Goal: Find specific page/section: Find specific page/section

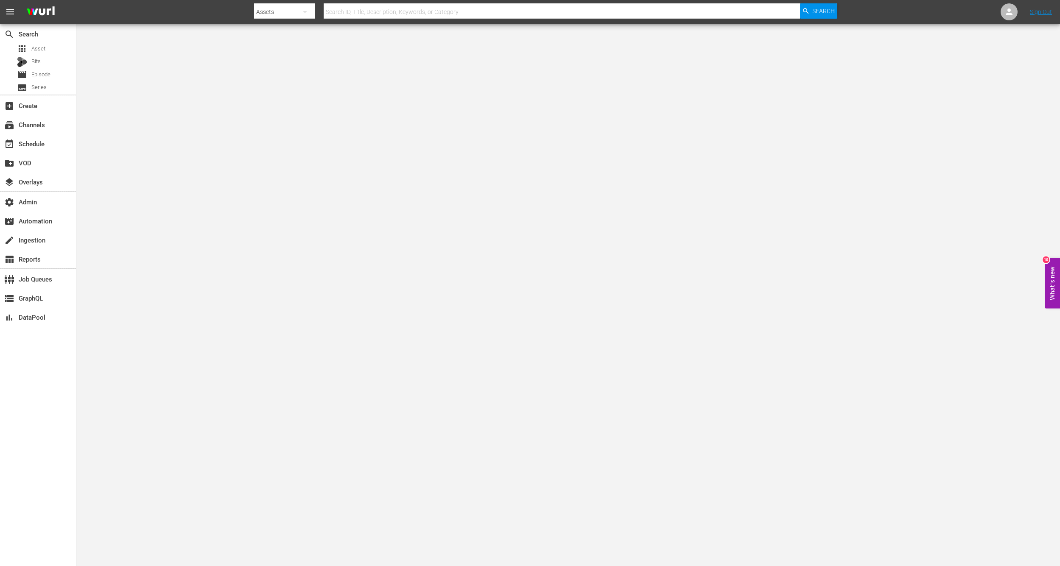
click at [329, 17] on input "text" at bounding box center [561, 12] width 476 height 20
click at [37, 52] on span "Asset" at bounding box center [38, 49] width 14 height 8
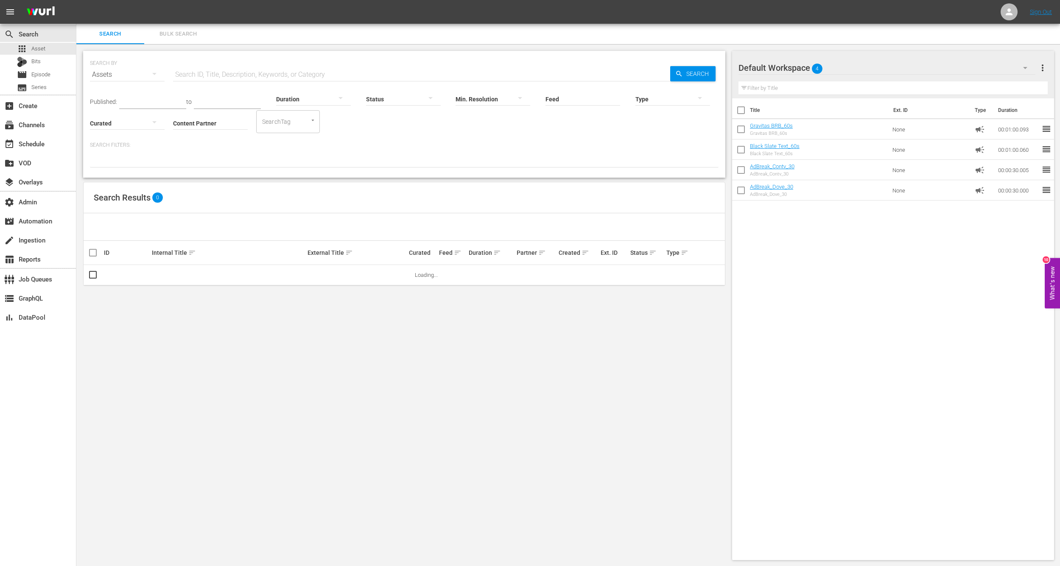
click at [574, 102] on input "Feed" at bounding box center [582, 99] width 75 height 31
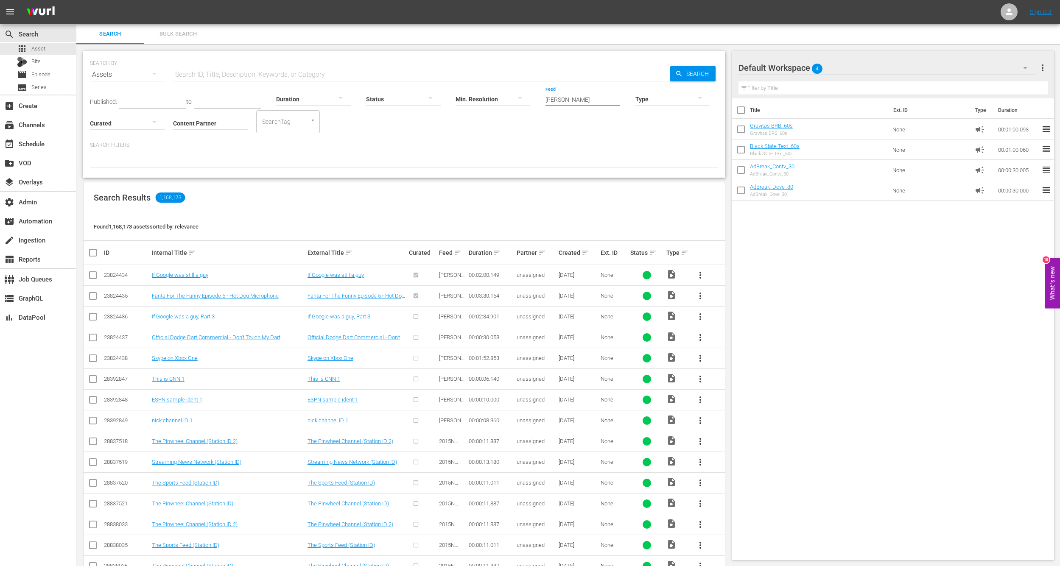
type input "[PERSON_NAME]"
click at [212, 124] on input "Content Partner" at bounding box center [210, 124] width 75 height 31
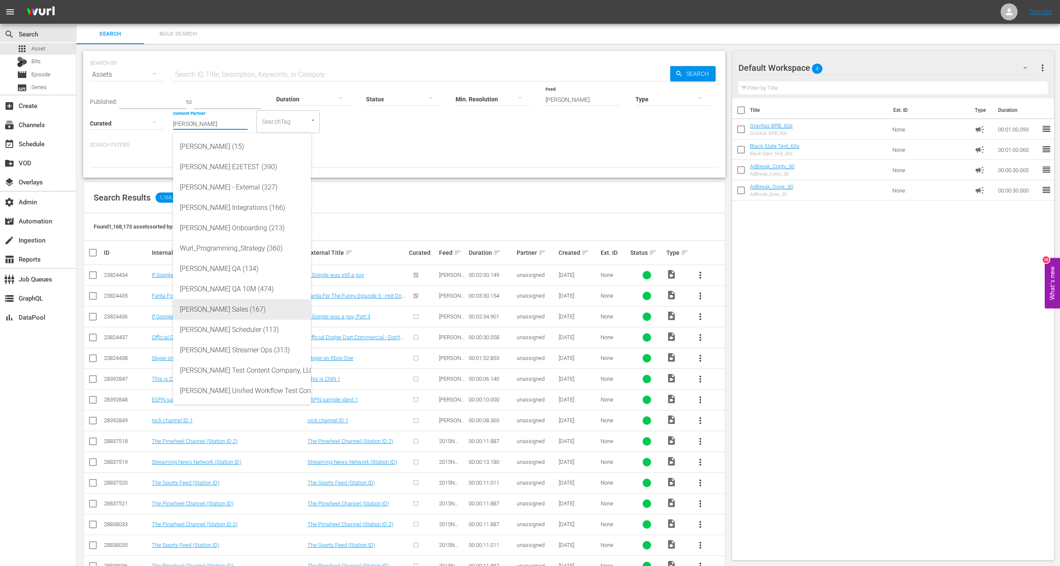
click at [204, 310] on div "[PERSON_NAME] Sales (167)" at bounding box center [242, 309] width 124 height 20
type input "[PERSON_NAME] Sales (167)"
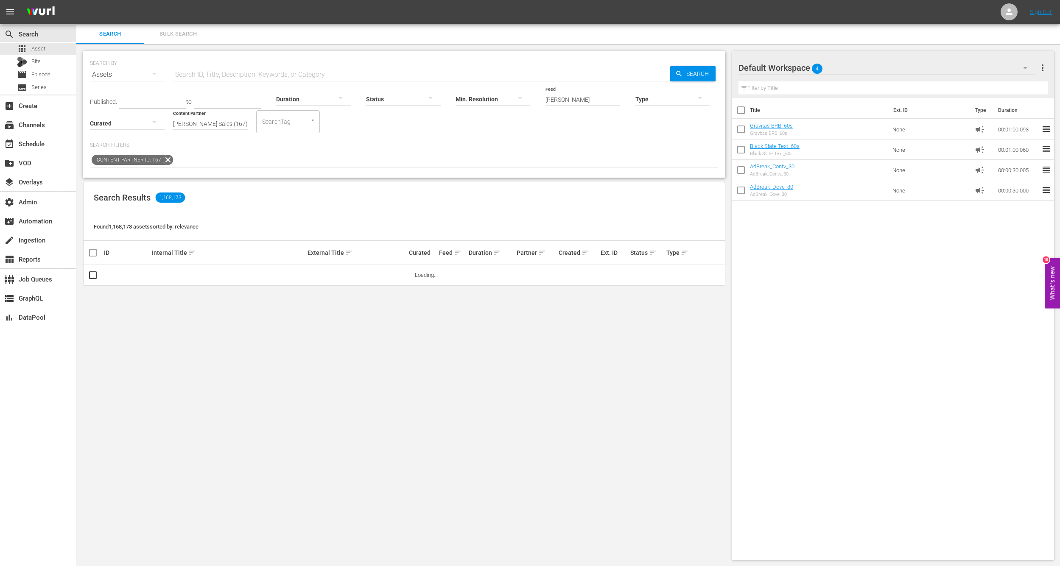
click at [551, 100] on input "[PERSON_NAME]" at bounding box center [582, 99] width 75 height 31
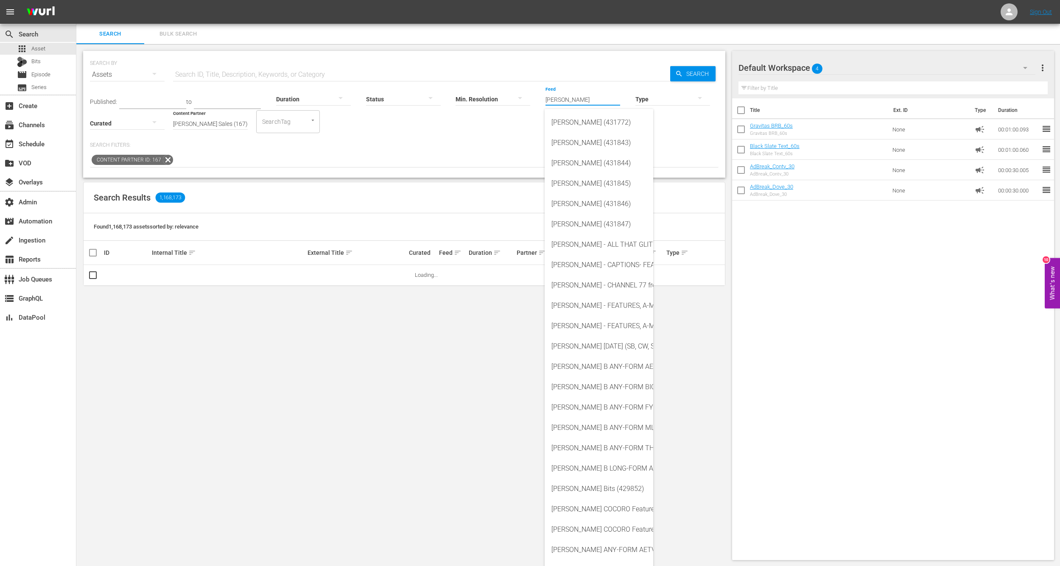
click at [551, 100] on input "[PERSON_NAME]" at bounding box center [582, 99] width 75 height 31
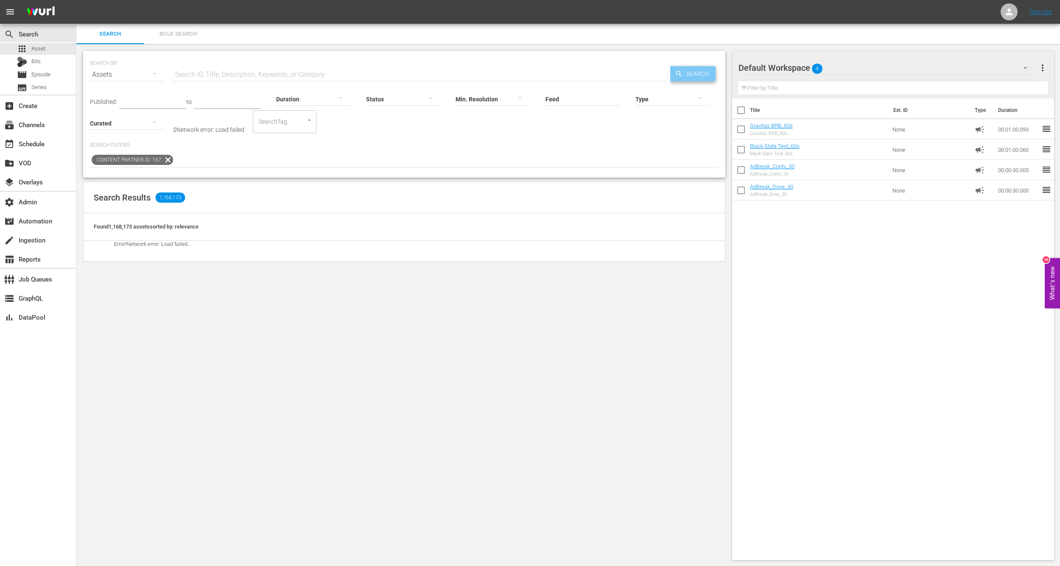
click at [689, 73] on span "Search" at bounding box center [699, 73] width 33 height 15
click at [309, 126] on div "SearchTag" at bounding box center [285, 121] width 64 height 23
click at [168, 162] on icon at bounding box center [168, 160] width 10 height 10
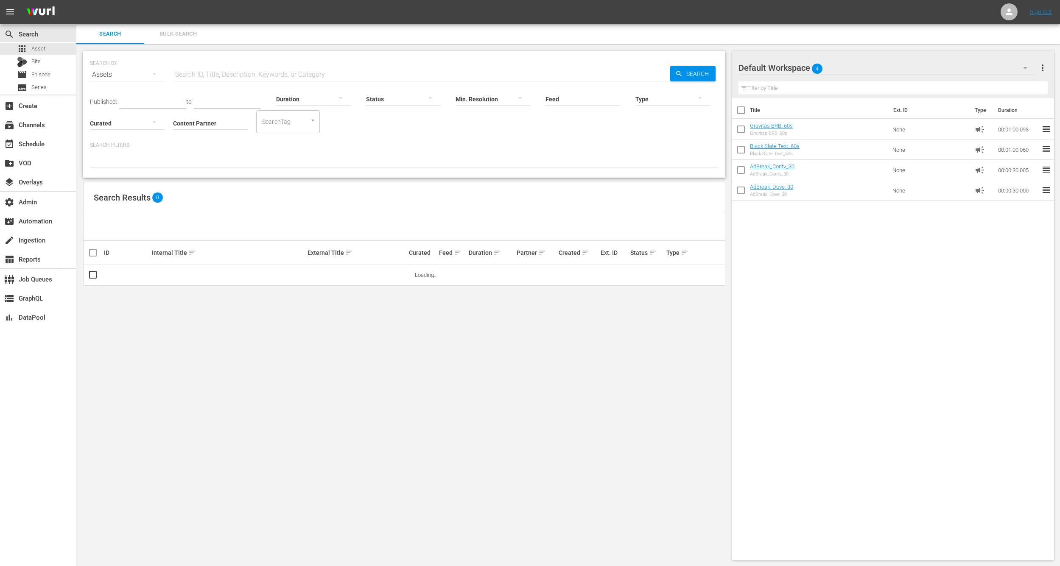
click at [215, 123] on input "Content Partner" at bounding box center [210, 124] width 75 height 31
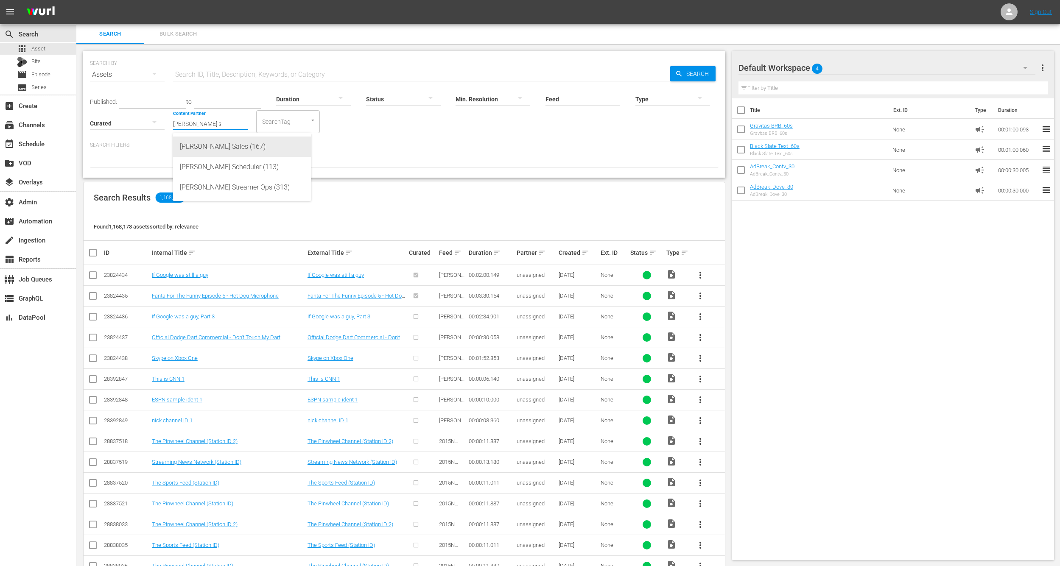
click at [212, 146] on div "[PERSON_NAME] Sales (167)" at bounding box center [242, 147] width 124 height 20
type input "[PERSON_NAME] Sales (167)"
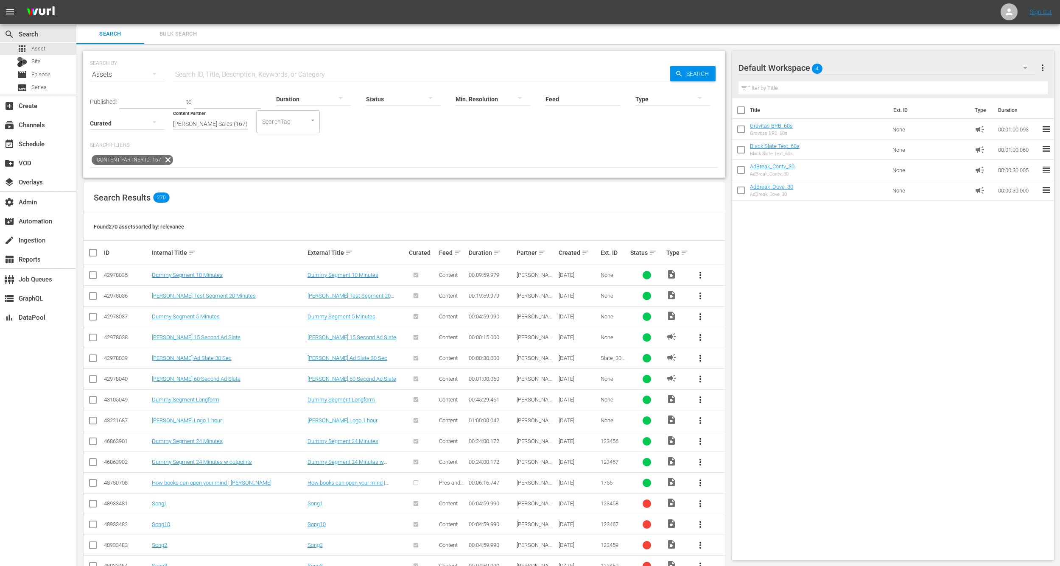
click at [216, 74] on input "text" at bounding box center [421, 74] width 497 height 20
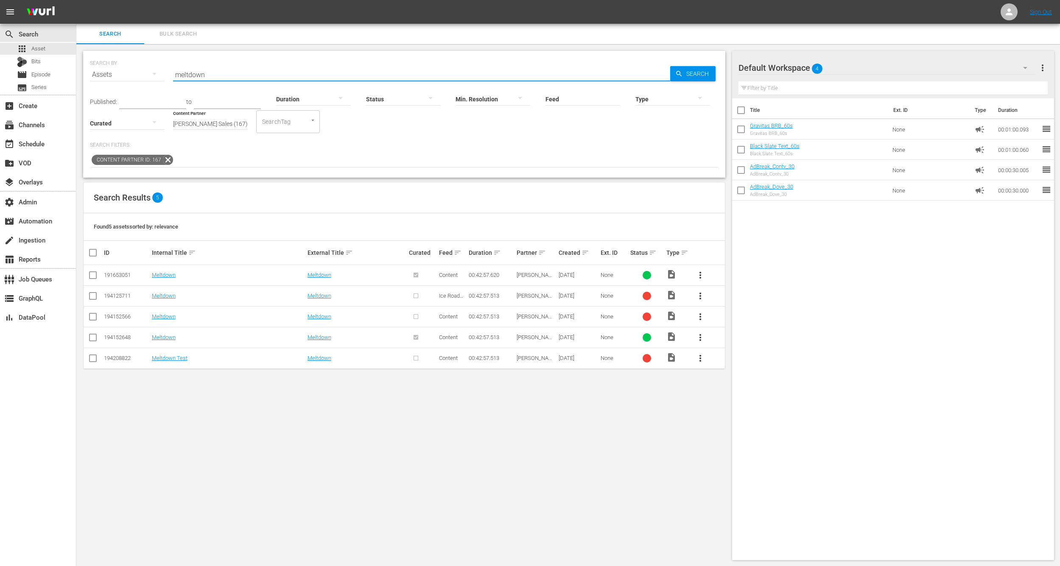
type input "meltdown"
click at [117, 357] on div "194208822" at bounding box center [126, 358] width 45 height 6
copy div "194208822"
